Goal: Information Seeking & Learning: Learn about a topic

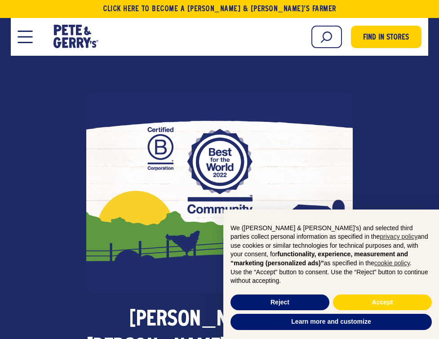
scroll to position [28, 0]
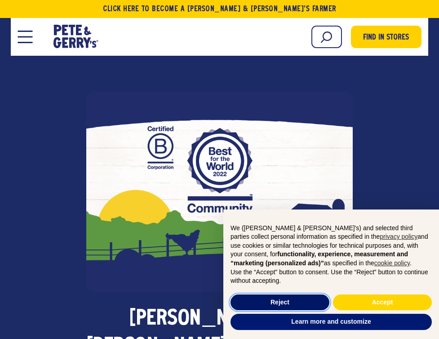
click at [291, 295] on button "Reject" at bounding box center [280, 303] width 99 height 16
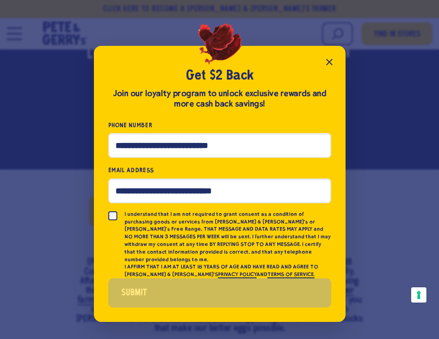
scroll to position [372, 0]
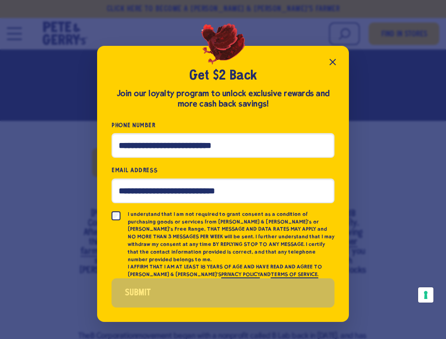
click at [335, 67] on icon "Close popup" at bounding box center [332, 62] width 11 height 11
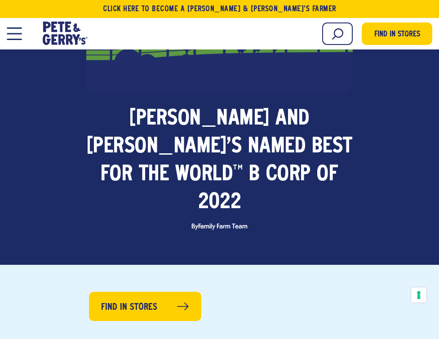
scroll to position [227, 0]
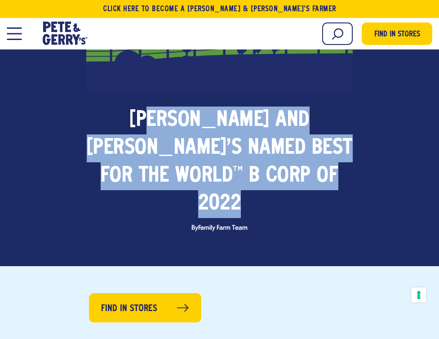
drag, startPoint x: 240, startPoint y: 176, endPoint x: 101, endPoint y: 129, distance: 147.1
click at [101, 129] on strong "Pete and Gerry’s Named Best For The World TM B Corp of 2022" at bounding box center [220, 162] width 266 height 104
drag, startPoint x: 85, startPoint y: 116, endPoint x: 234, endPoint y: 167, distance: 157.5
click at [232, 166] on strong "Pete and Gerry’s Named Best For The World TM B Corp of 2022" at bounding box center [220, 162] width 266 height 104
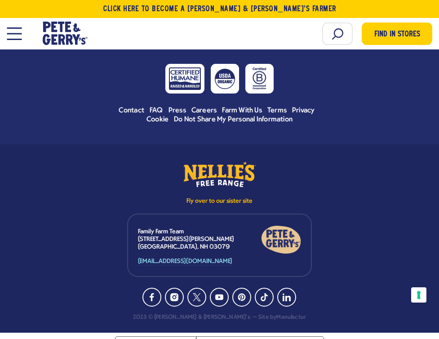
scroll to position [3226, 0]
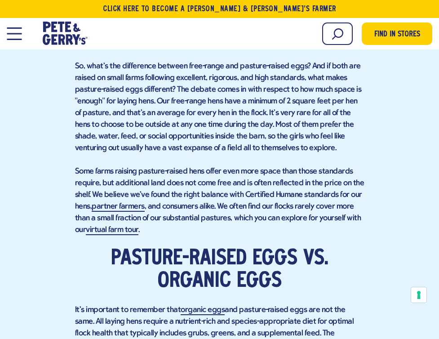
scroll to position [1242, 0]
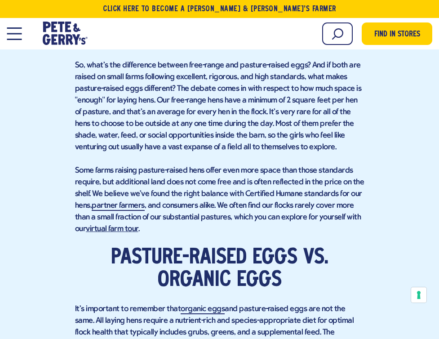
click at [122, 231] on link "virtual farm tour" at bounding box center [112, 229] width 53 height 9
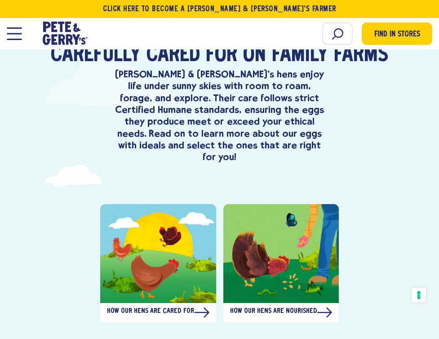
scroll to position [282, 0]
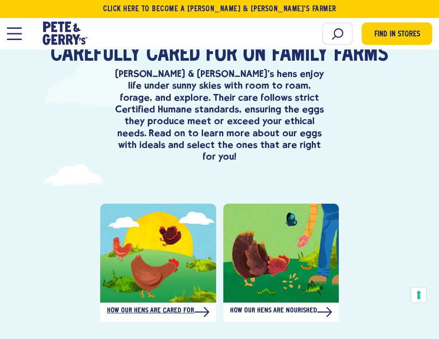
click at [168, 303] on div "How our hens are cared for" at bounding box center [158, 312] width 116 height 19
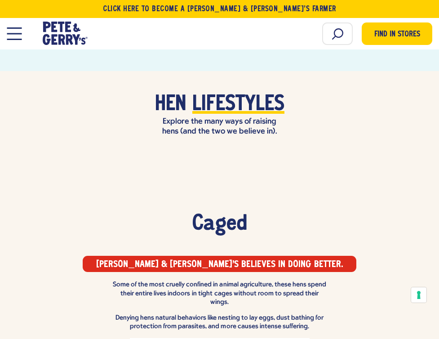
scroll to position [646, 0]
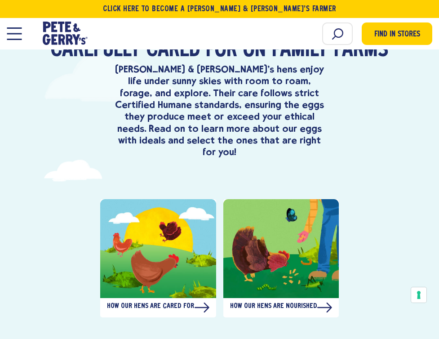
scroll to position [282, 0]
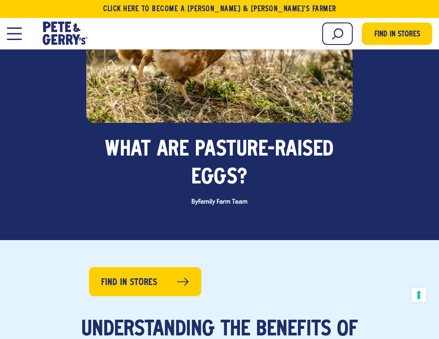
scroll to position [203, 0]
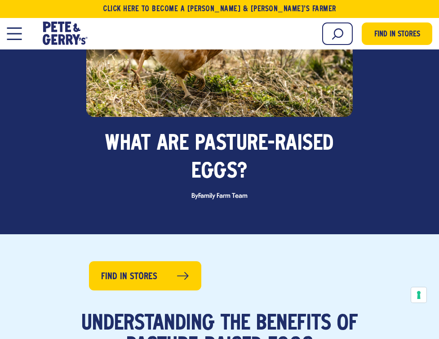
click at [15, 37] on button "Open Mobile Menu Modal Dialog" at bounding box center [14, 33] width 15 height 13
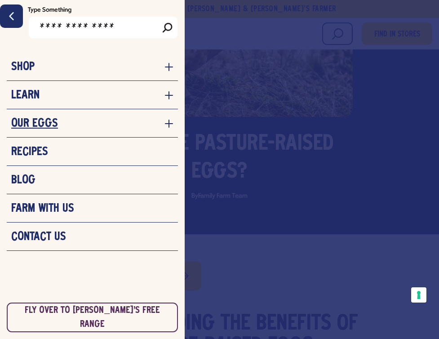
click at [46, 121] on h3 "Our Eggs" at bounding box center [34, 123] width 47 height 13
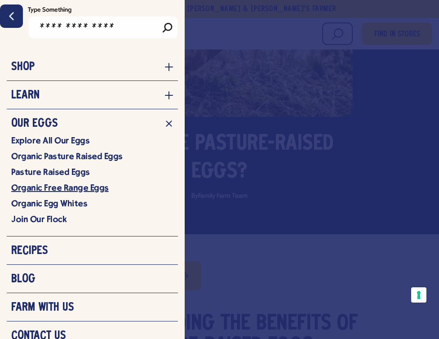
click at [55, 189] on link "Organic Free Range Eggs" at bounding box center [92, 187] width 162 height 11
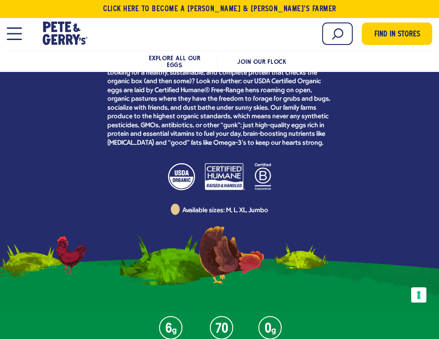
scroll to position [233, 0]
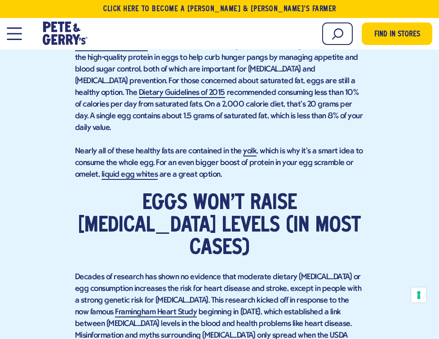
scroll to position [768, 0]
